Goal: Unclear

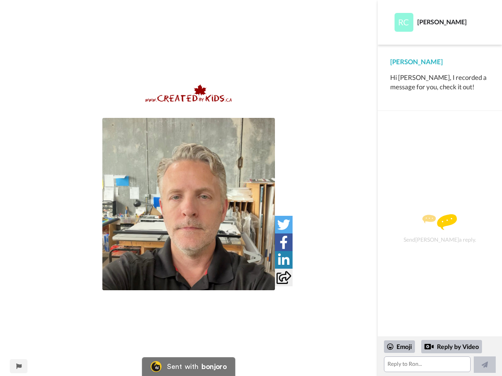
click at [189, 204] on img at bounding box center [188, 204] width 172 height 172
click at [283, 225] on icon at bounding box center [283, 224] width 13 height 13
click at [283, 242] on icon at bounding box center [283, 242] width 8 height 13
click at [283, 260] on icon at bounding box center [283, 260] width 11 height 13
click at [283, 277] on icon at bounding box center [283, 277] width 15 height 13
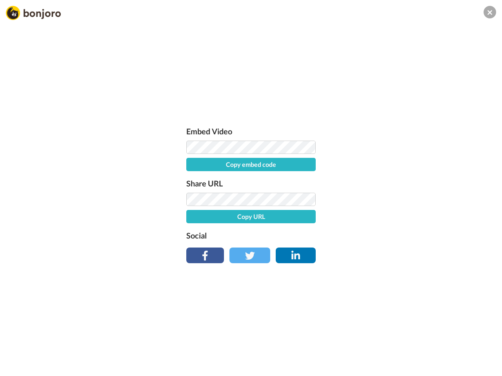
click at [18, 366] on div "Embed Video Copy embed code Share URL Copy URL Social" at bounding box center [251, 230] width 502 height 376
click at [439, 357] on div "Embed Video Copy embed code Share URL Copy URL Social" at bounding box center [251, 230] width 502 height 376
click at [399, 347] on div "Embed Video Copy embed code Share URL Copy URL Social" at bounding box center [251, 230] width 502 height 376
click at [452, 347] on div "Embed Video Copy embed code Share URL Copy URL Social" at bounding box center [251, 230] width 502 height 376
click at [484, 365] on div "Embed Video Copy embed code Share URL Copy URL Social" at bounding box center [251, 230] width 502 height 376
